Goal: Find specific page/section: Find specific page/section

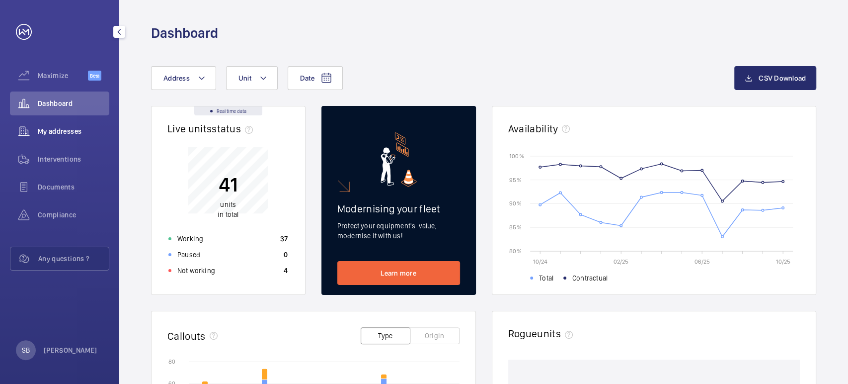
click at [56, 131] on span "My addresses" at bounding box center [74, 131] width 72 height 10
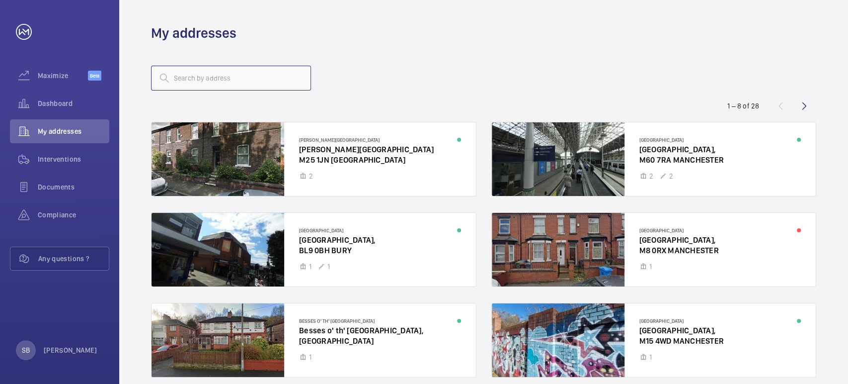
click at [239, 75] on input "text" at bounding box center [231, 78] width 160 height 25
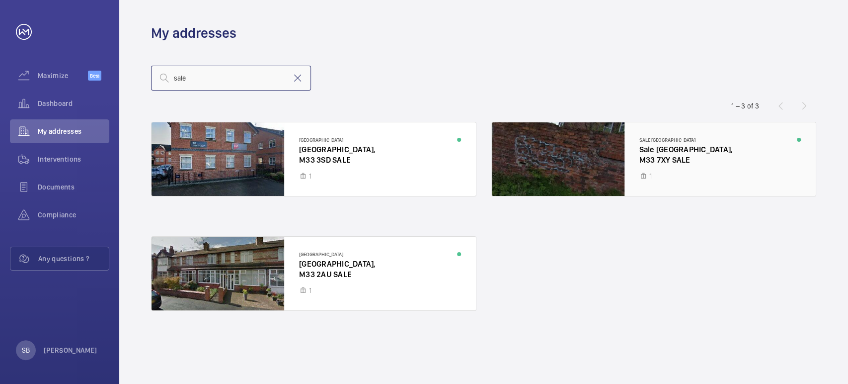
type input "sale"
click at [647, 158] on div at bounding box center [654, 159] width 325 height 74
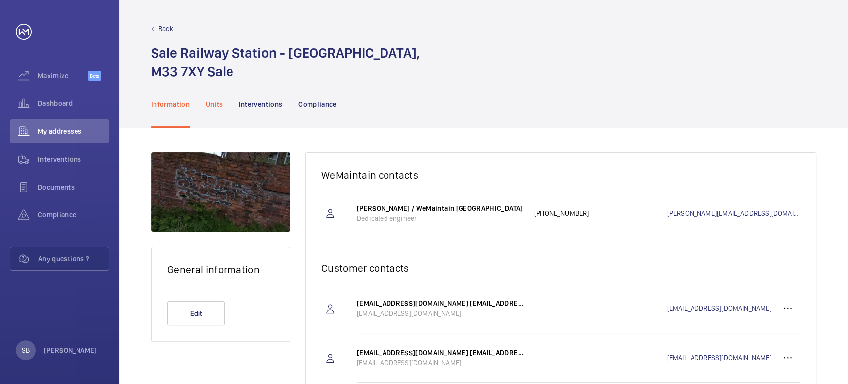
click at [222, 101] on p "Units" at bounding box center [214, 104] width 17 height 10
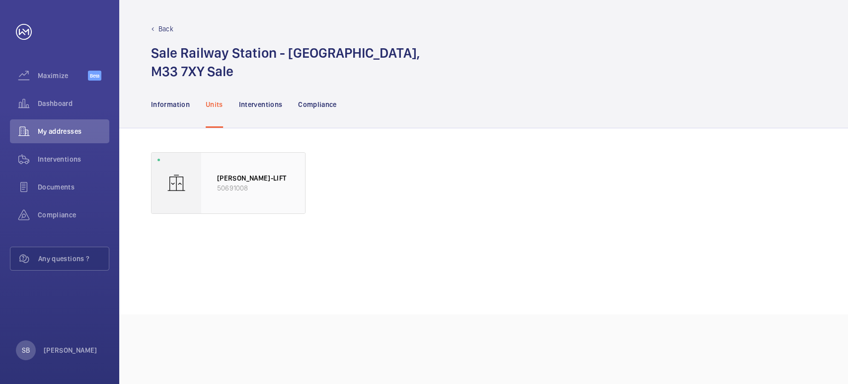
click at [258, 190] on p "50691008" at bounding box center [253, 188] width 72 height 10
